Goal: Entertainment & Leisure: Consume media (video, audio)

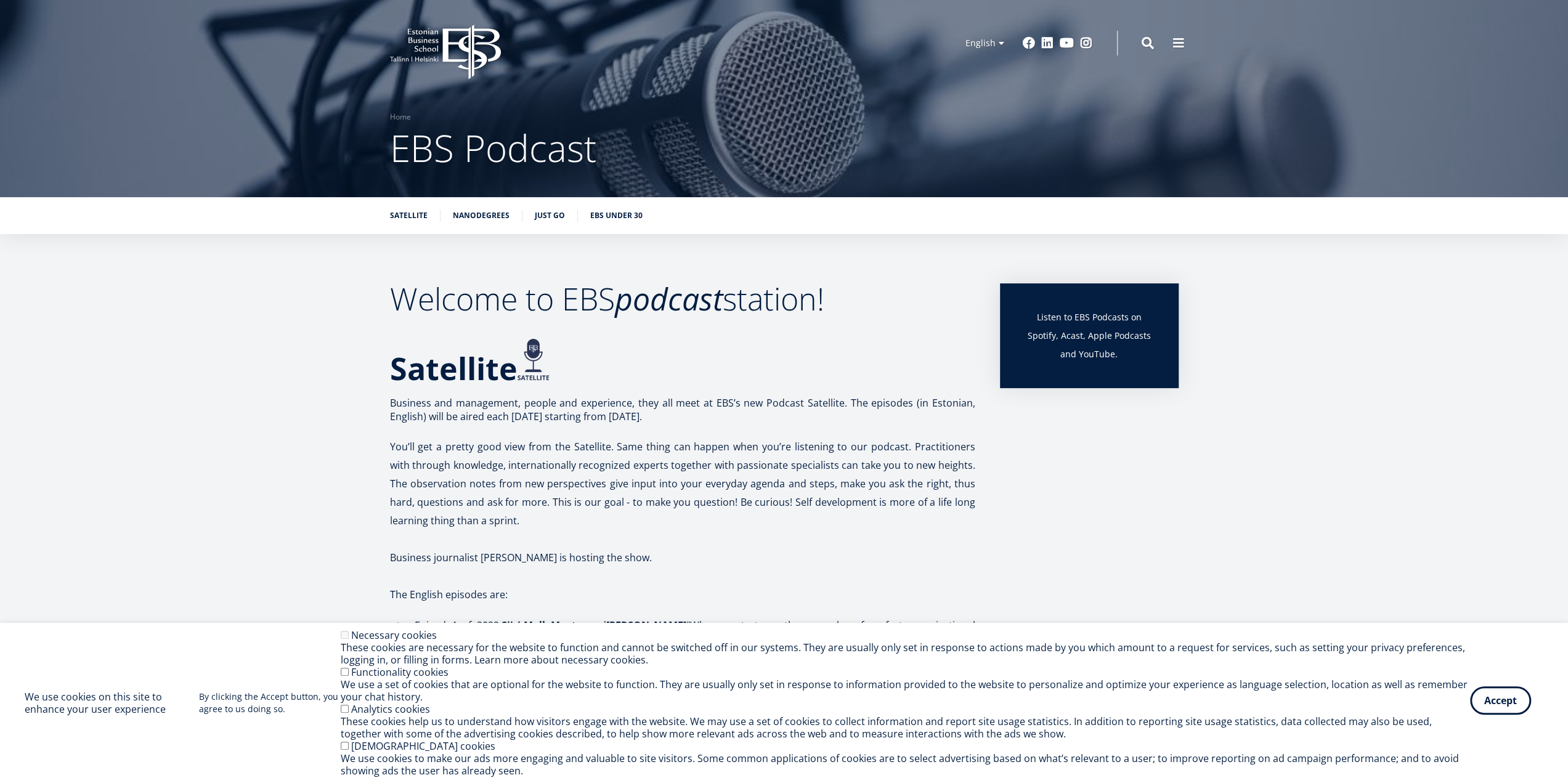
click at [1499, 706] on button "Accept" at bounding box center [1500, 701] width 61 height 29
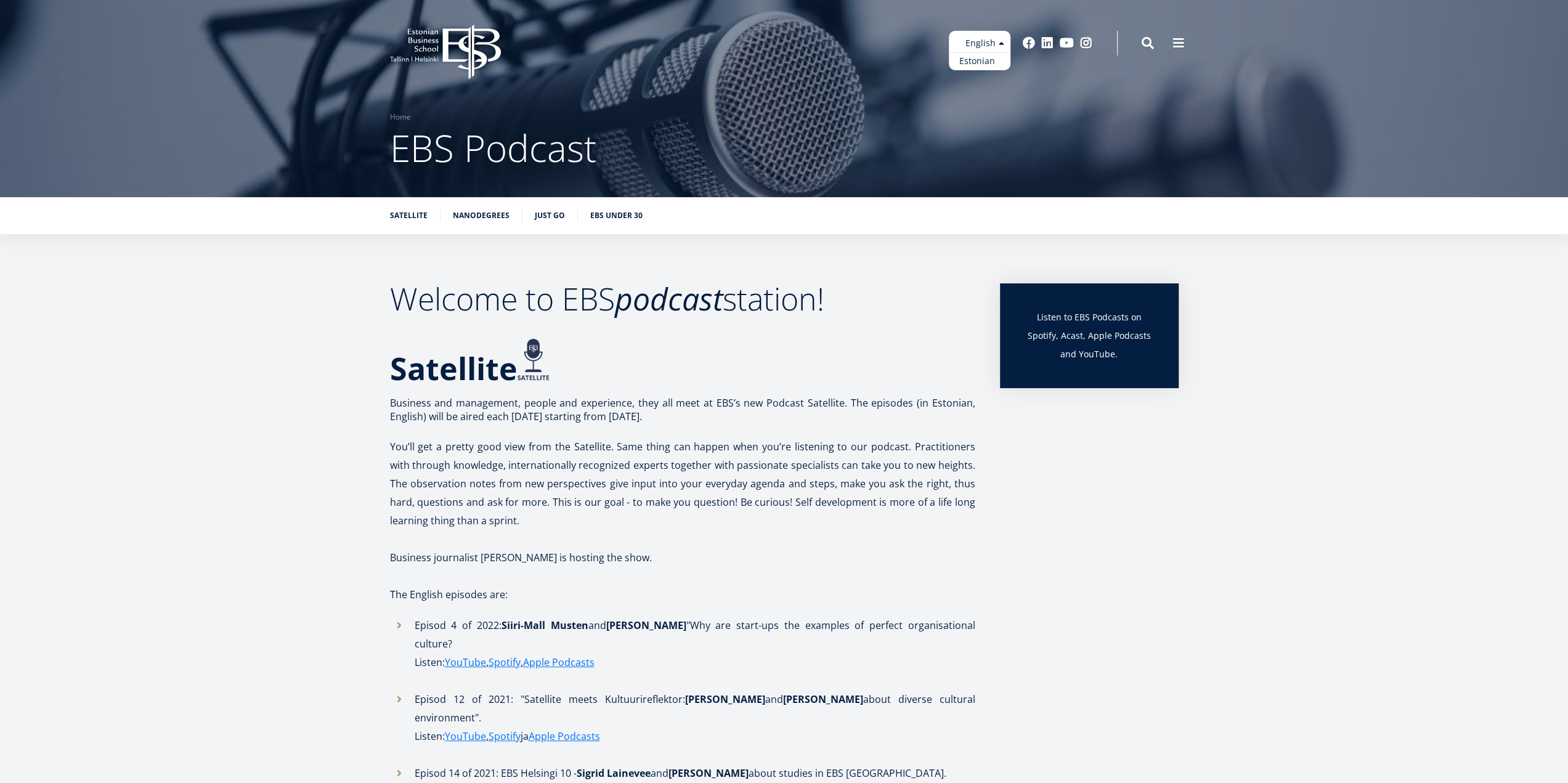
click at [988, 63] on link "Estonian" at bounding box center [980, 61] width 62 height 18
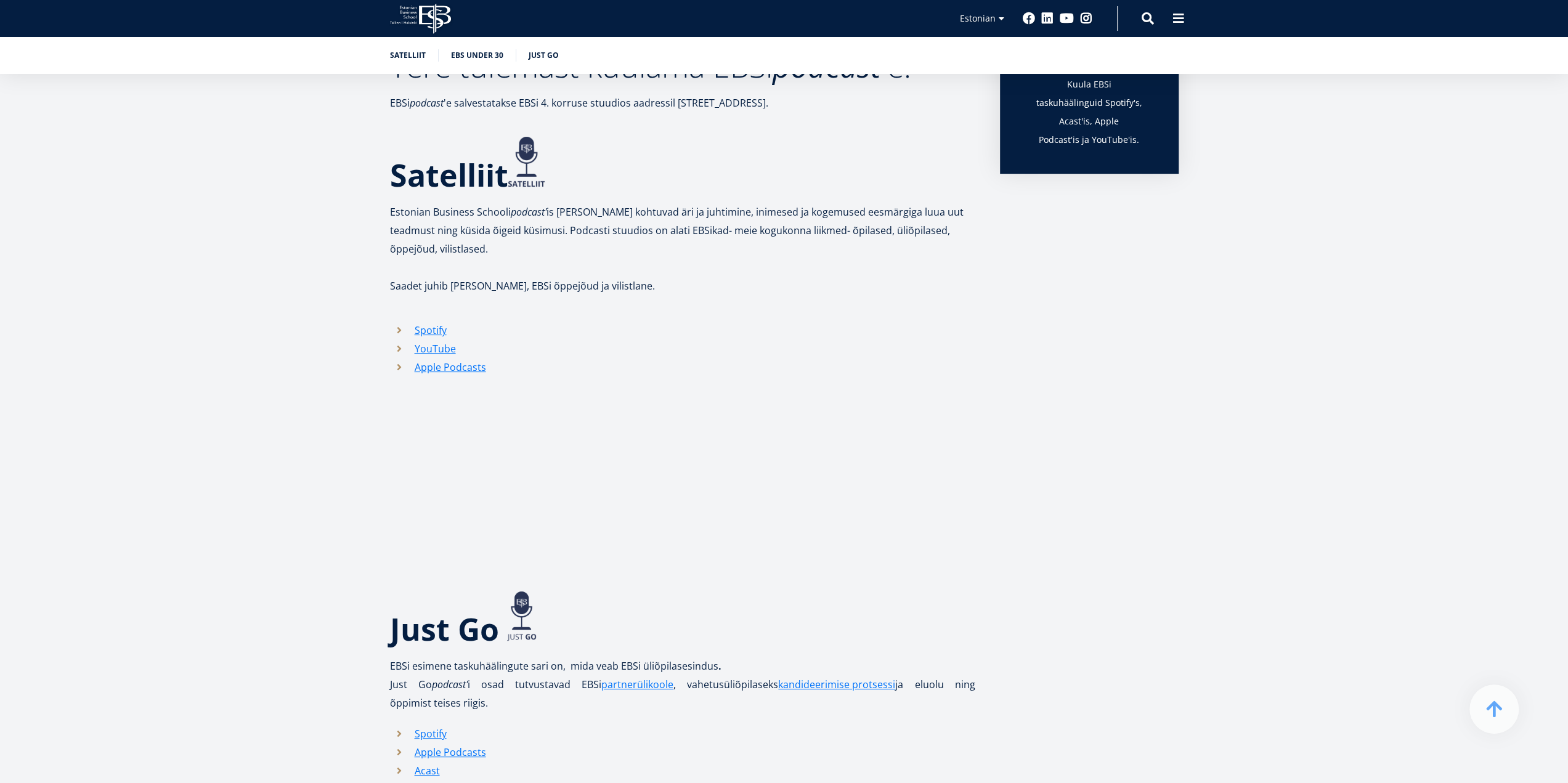
scroll to position [246, 0]
